Goal: Navigation & Orientation: Find specific page/section

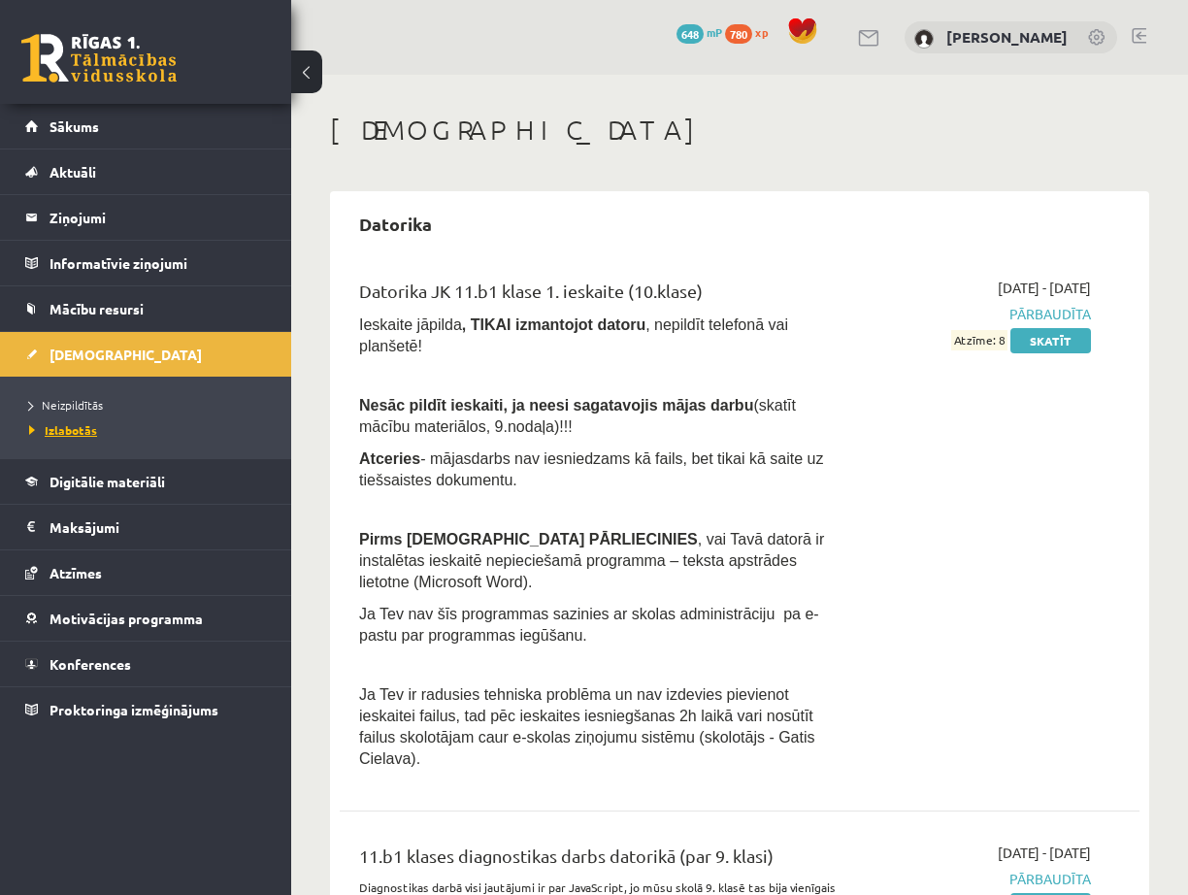
click at [78, 427] on span "Izlabotās" at bounding box center [63, 430] width 68 height 16
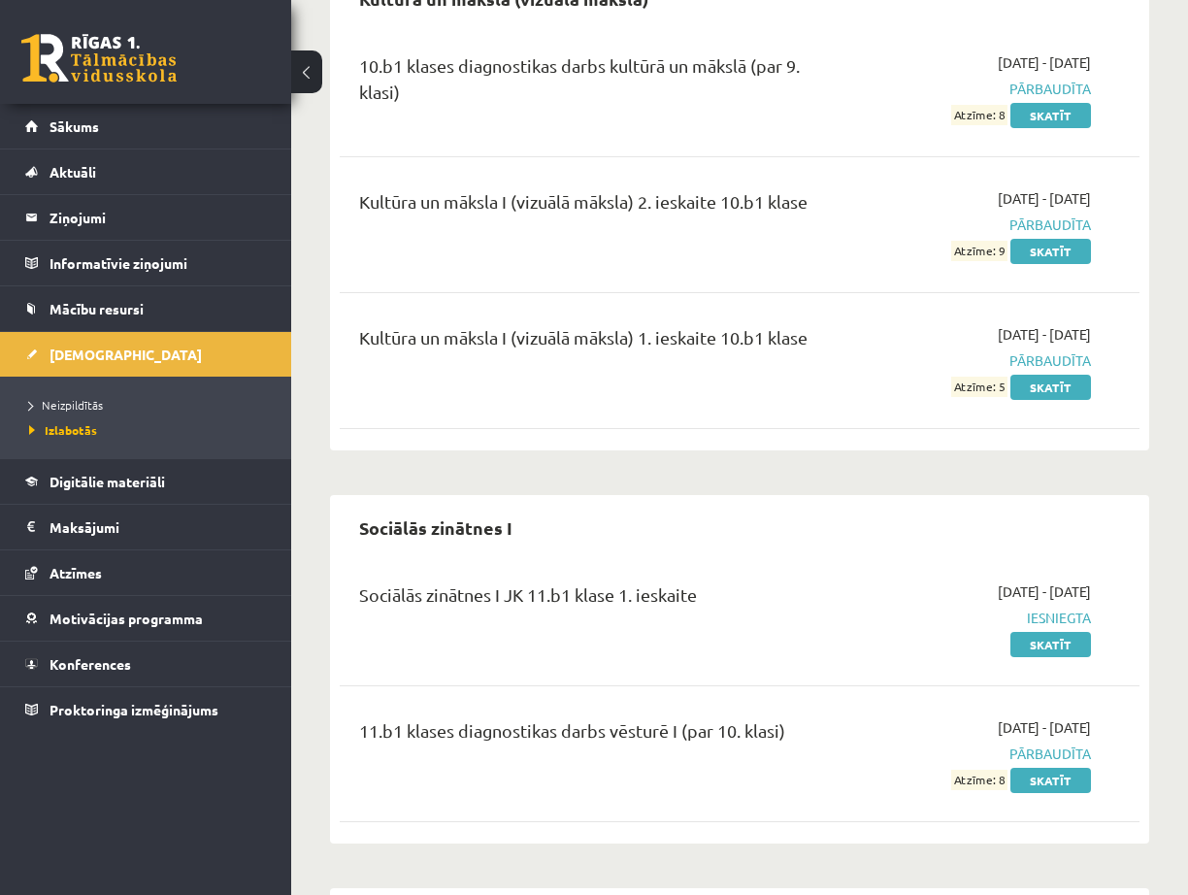
scroll to position [1165, 0]
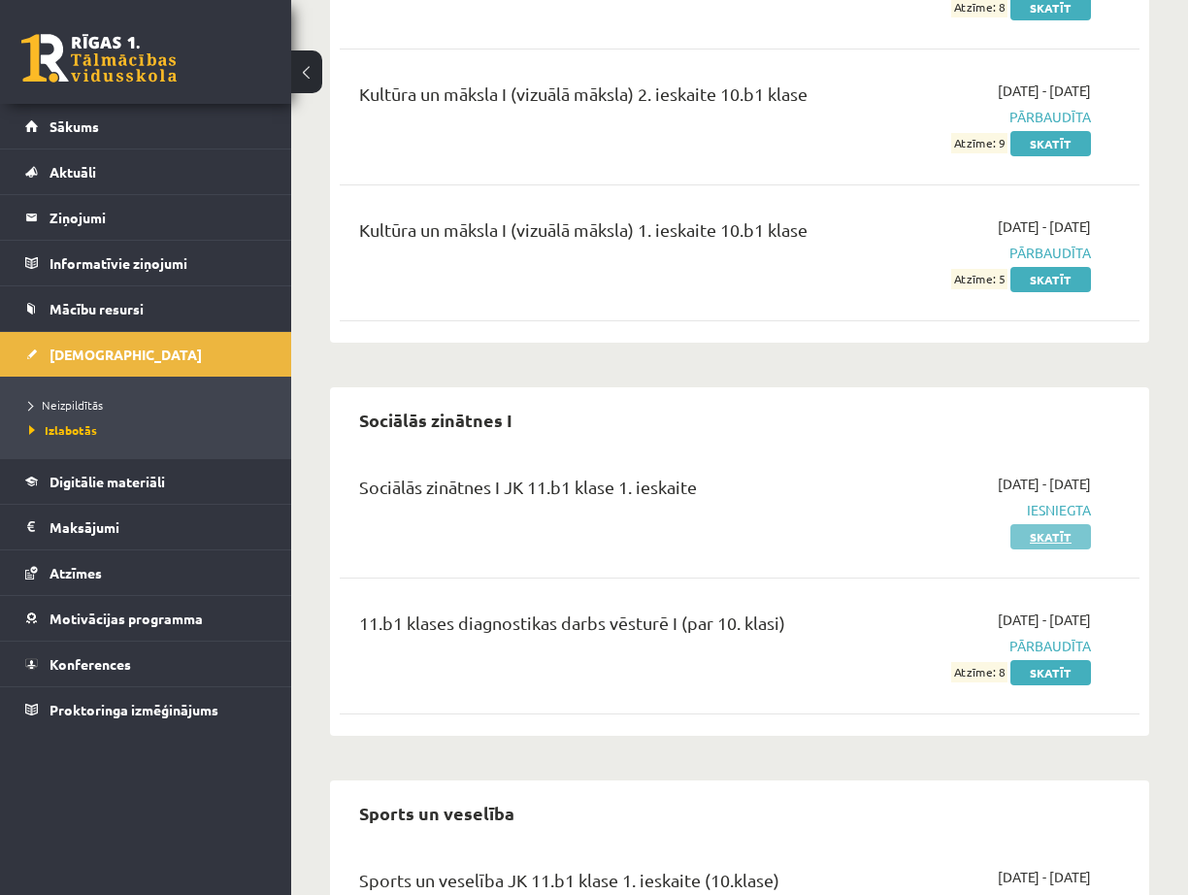
click at [1083, 524] on link "Skatīt" at bounding box center [1051, 536] width 81 height 25
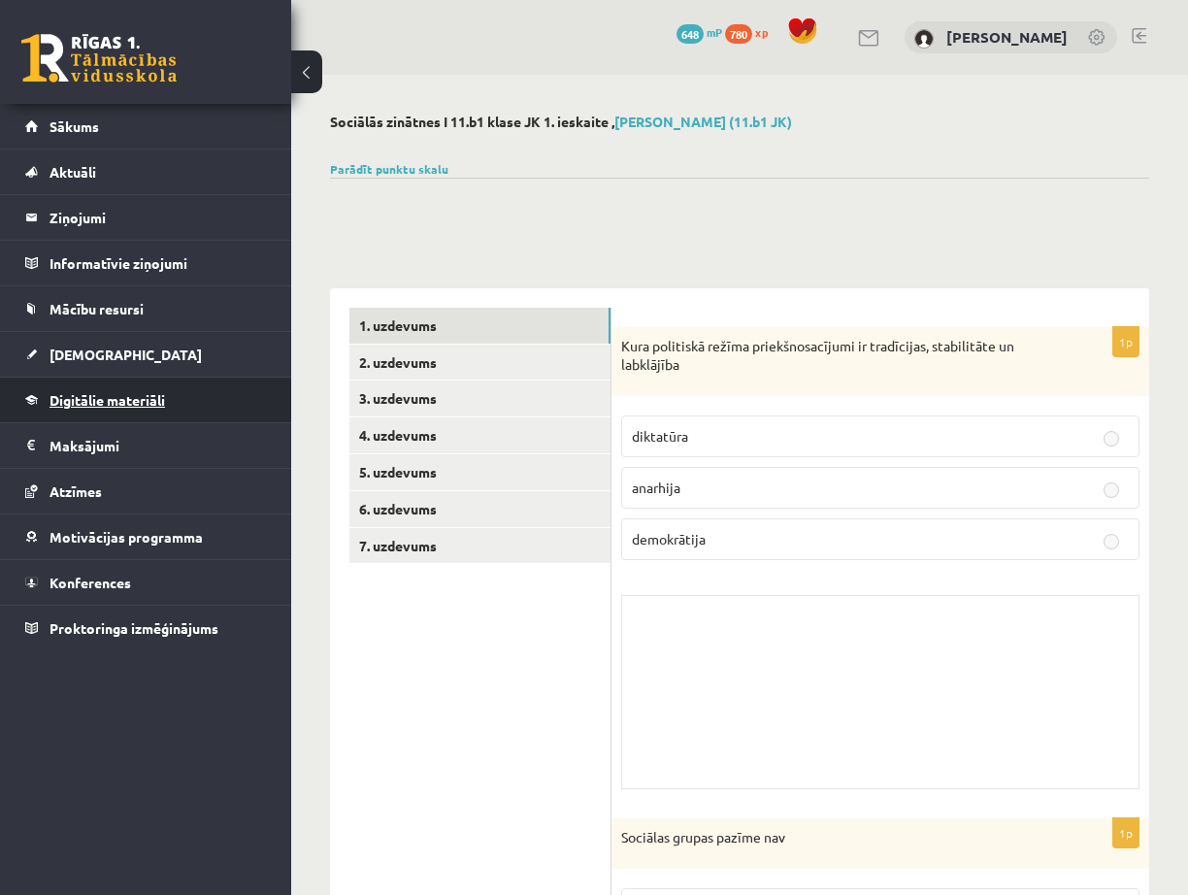
click at [137, 406] on span "Digitālie materiāli" at bounding box center [108, 399] width 116 height 17
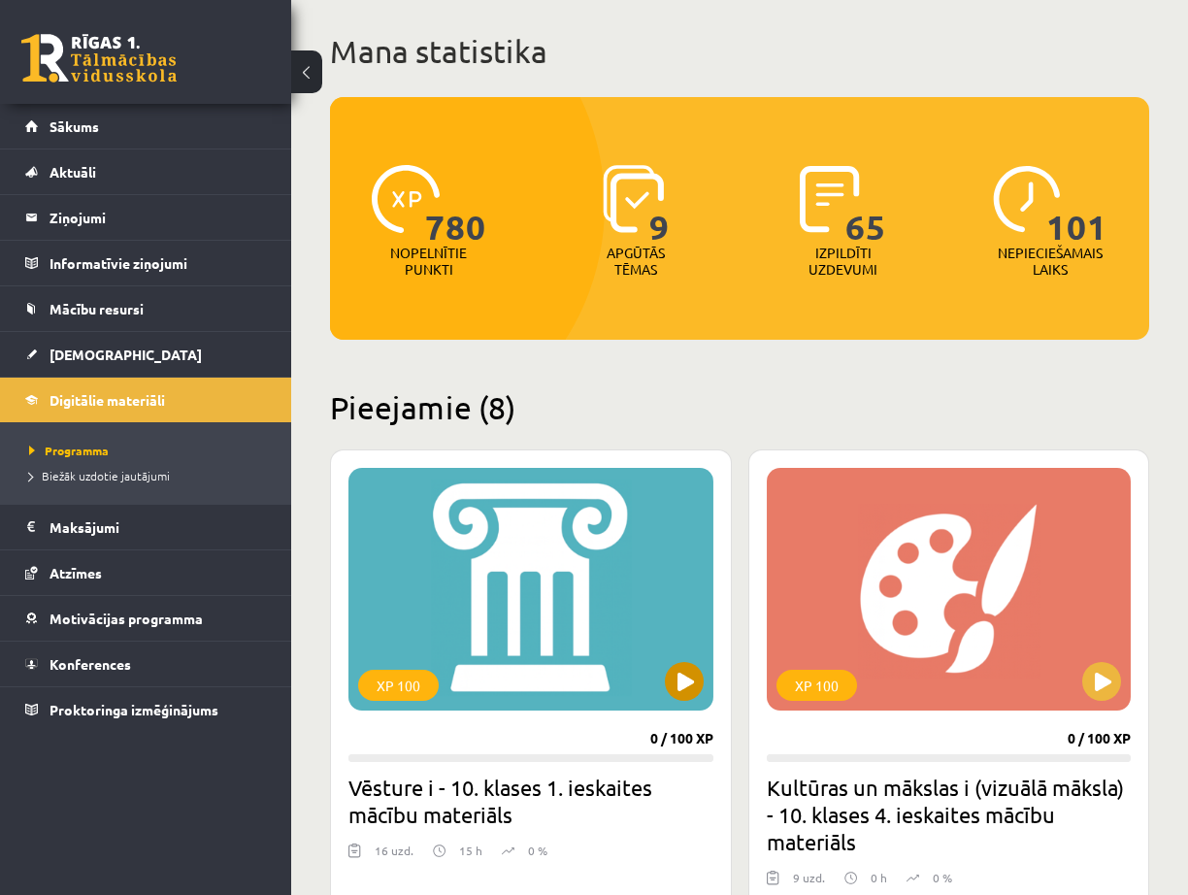
scroll to position [291, 0]
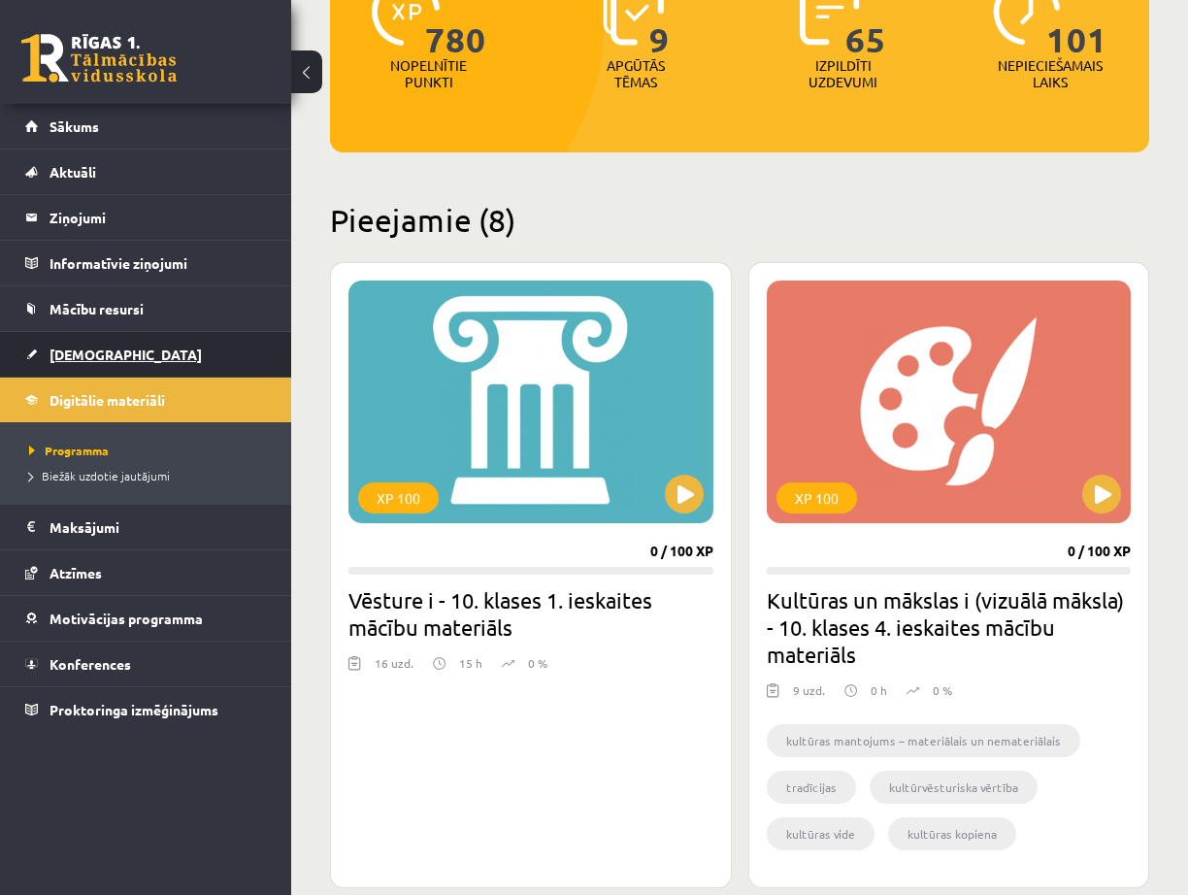
click at [127, 345] on link "[DEMOGRAPHIC_DATA]" at bounding box center [146, 354] width 242 height 45
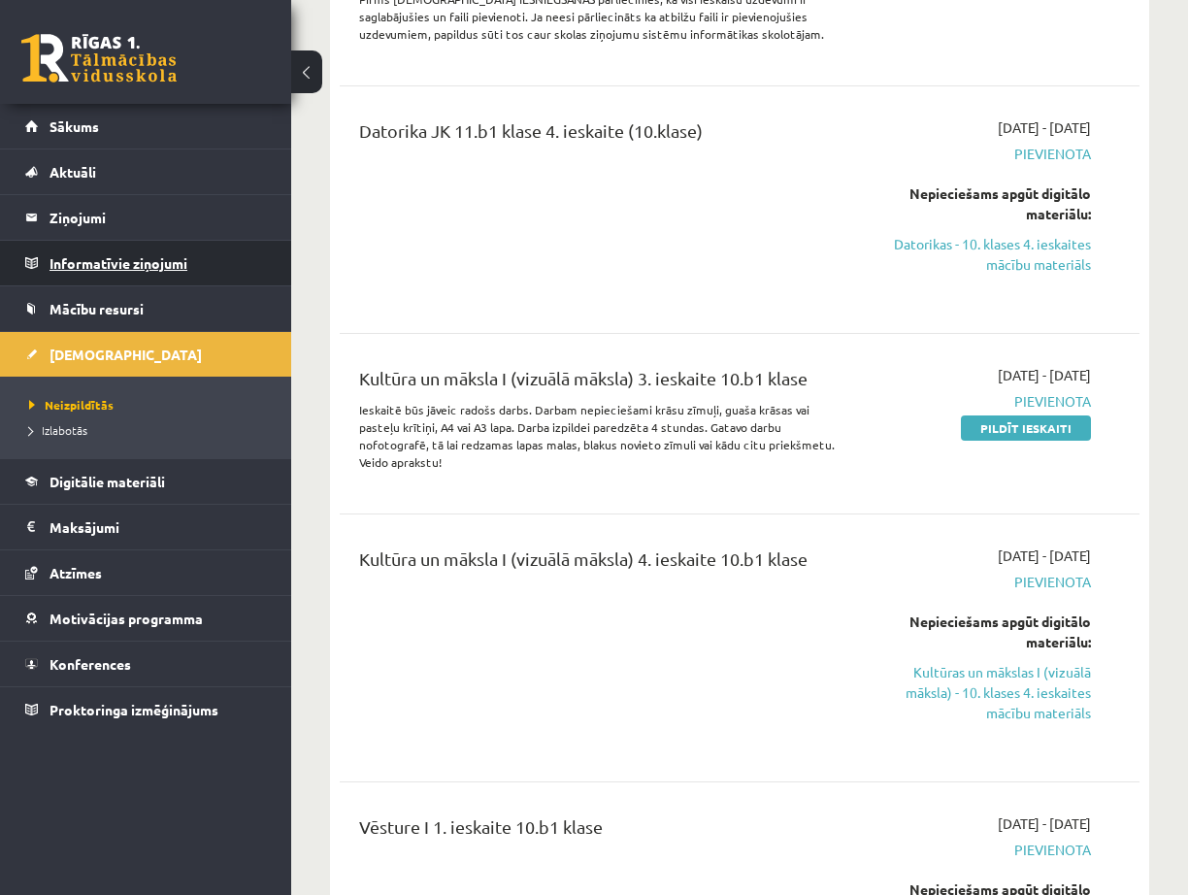
scroll to position [1748, 0]
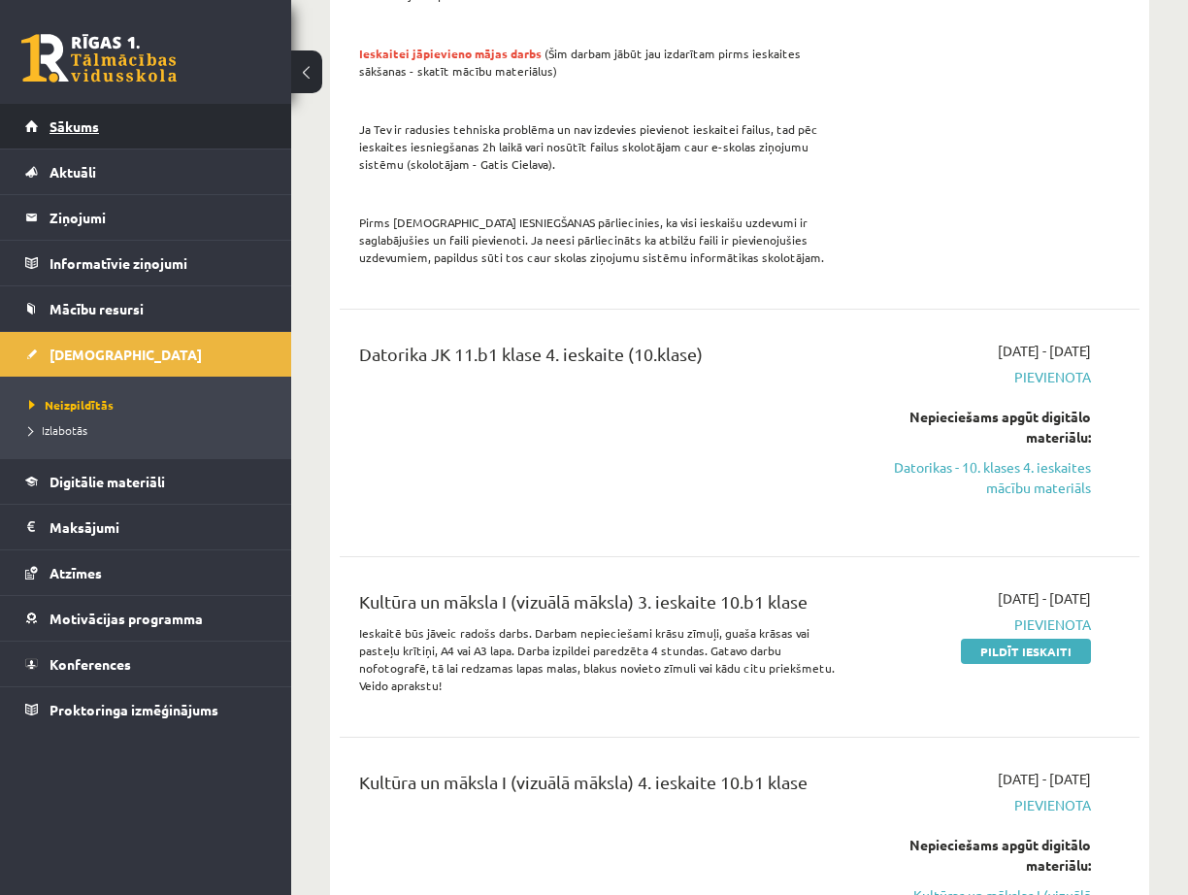
click at [102, 123] on link "Sākums" at bounding box center [146, 126] width 242 height 45
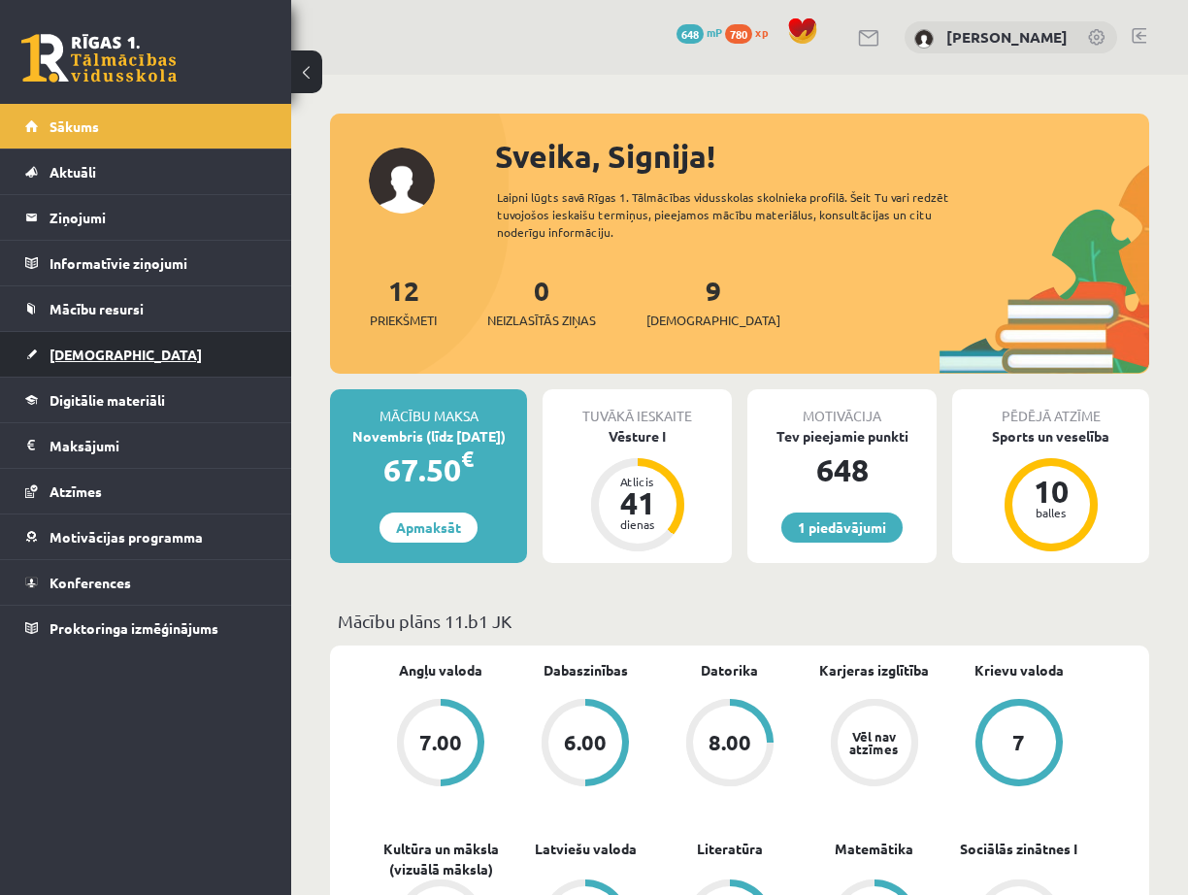
click at [111, 361] on link "[DEMOGRAPHIC_DATA]" at bounding box center [146, 354] width 242 height 45
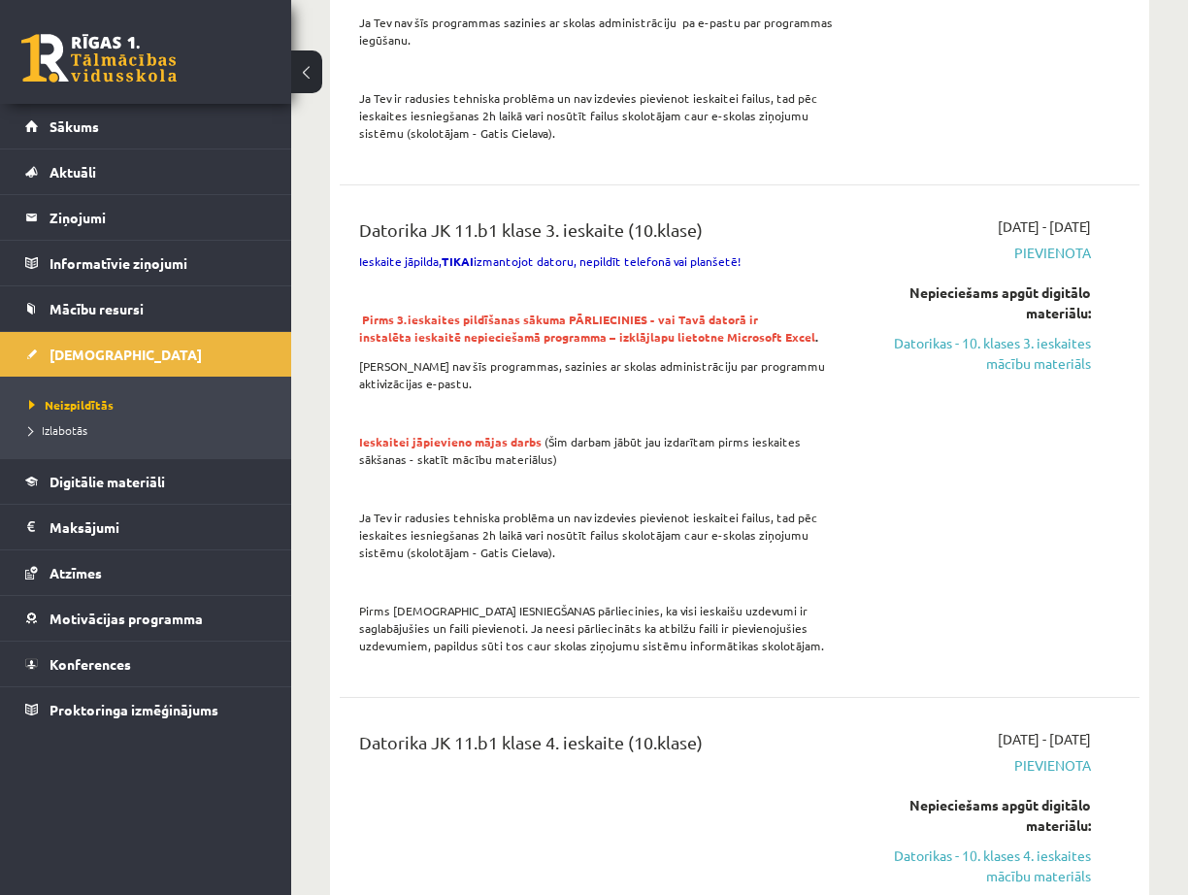
scroll to position [1068, 0]
